Goal: Navigation & Orientation: Go to known website

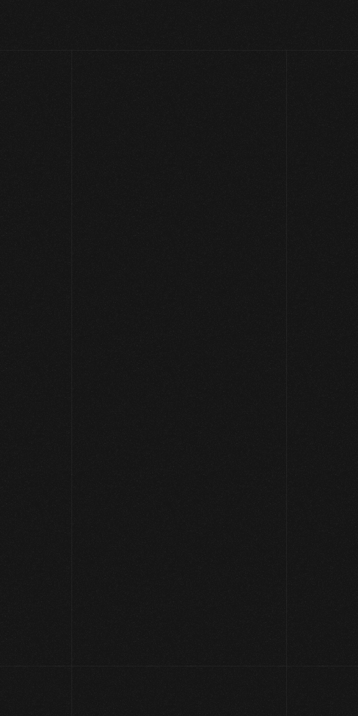
scroll to position [7, 0]
click at [251, 474] on section "Bienvenidos a La Caja de Pandora" at bounding box center [179, 315] width 358 height 644
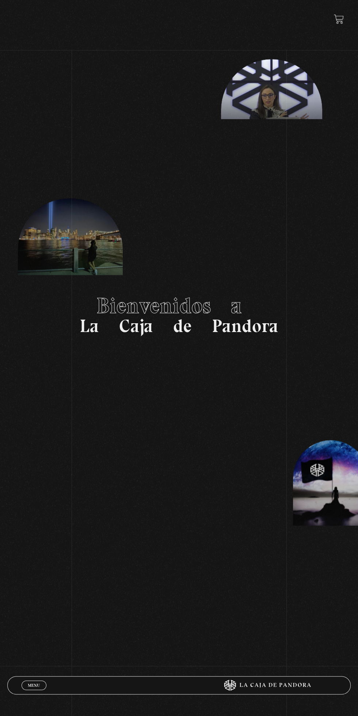
click at [30, 683] on span "Menu" at bounding box center [34, 685] width 12 height 4
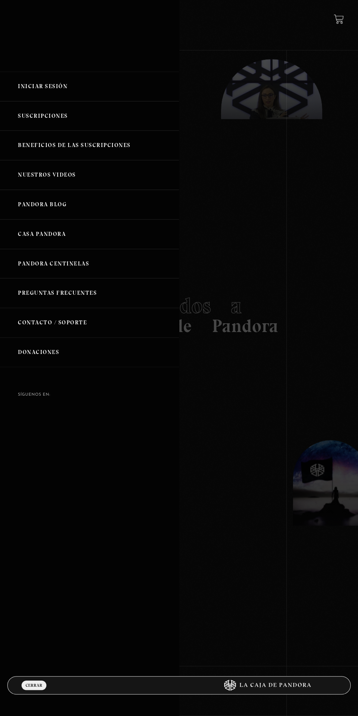
click at [29, 86] on link "Iniciar Sesión" at bounding box center [89, 87] width 179 height 30
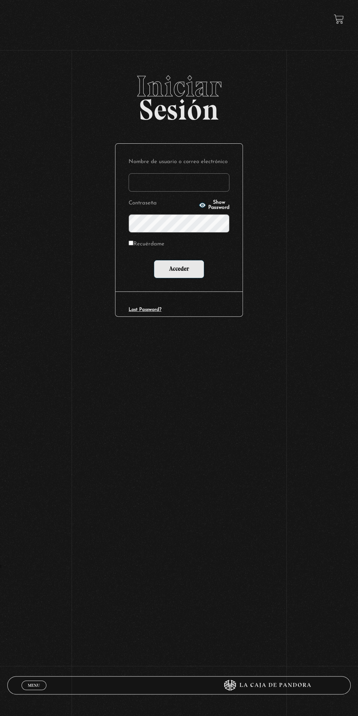
click at [146, 182] on input "Nombre de usuario o correo electrónico" at bounding box center [179, 182] width 101 height 18
type input "mval93@gmail.com"
click at [154, 260] on input "Acceder" at bounding box center [179, 269] width 50 height 18
